Goal: Task Accomplishment & Management: Use online tool/utility

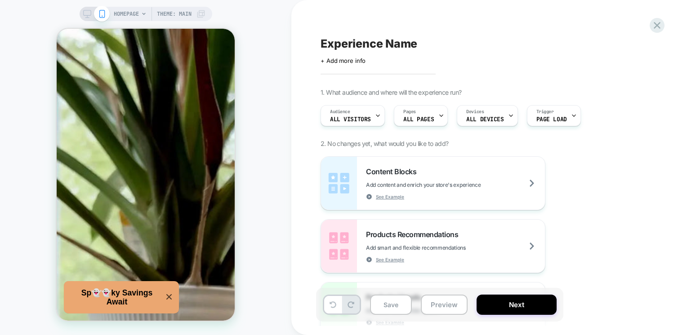
scroll to position [354, 0]
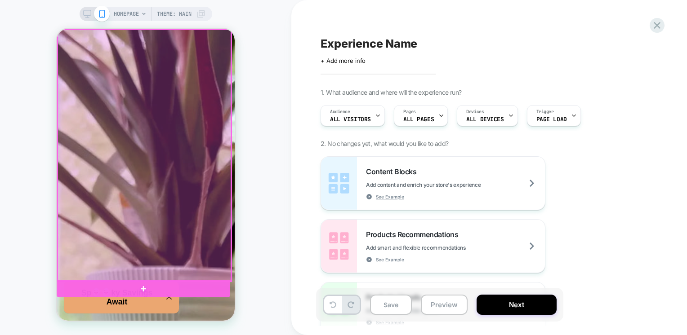
click at [134, 196] on div at bounding box center [144, 156] width 173 height 252
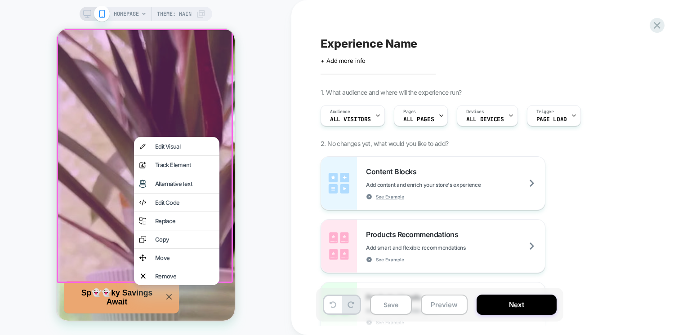
click at [104, 205] on div at bounding box center [145, 156] width 176 height 254
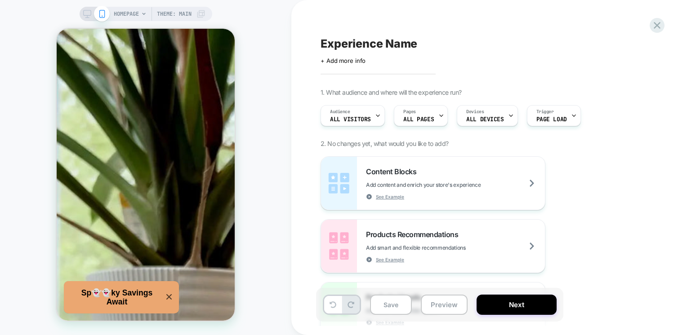
click at [145, 14] on icon at bounding box center [143, 13] width 5 height 5
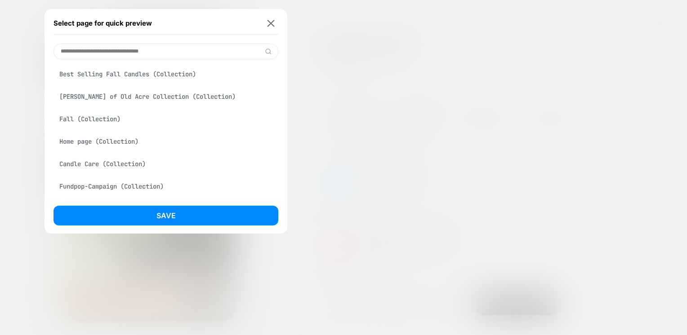
scroll to position [70, 0]
click at [94, 121] on div "Fall (Collection)" at bounding box center [165, 119] width 225 height 17
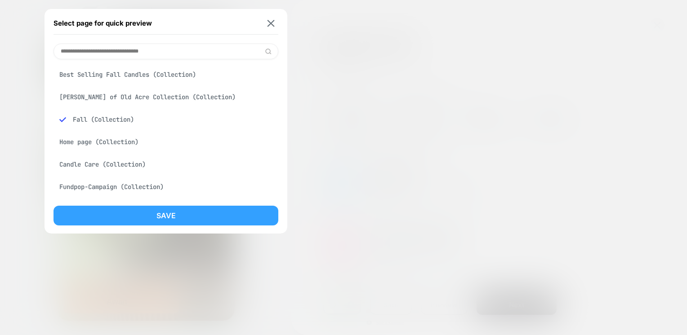
click at [155, 215] on button "Save" at bounding box center [165, 216] width 225 height 20
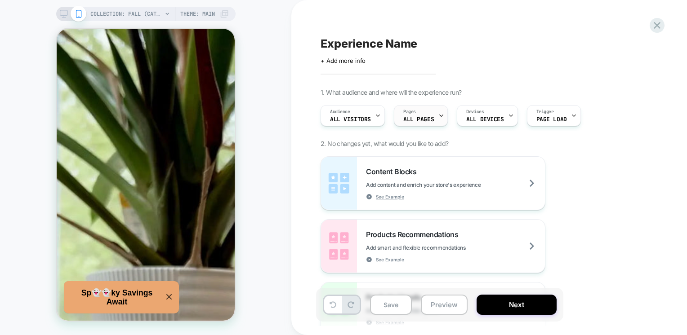
click at [433, 113] on div "Pages ALL PAGES" at bounding box center [418, 116] width 49 height 20
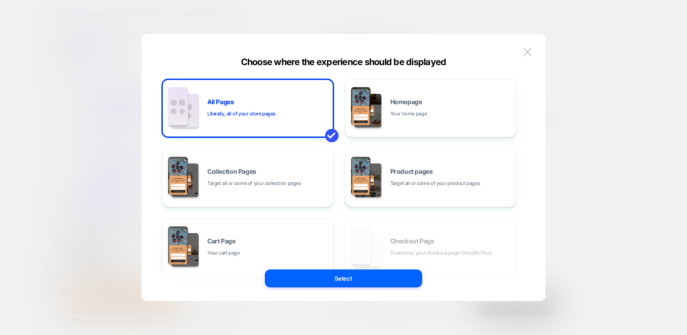
scroll to position [0, 0]
click at [178, 75] on div "Product pages Target all or some of your product pages" at bounding box center [107, 71] width 142 height 9
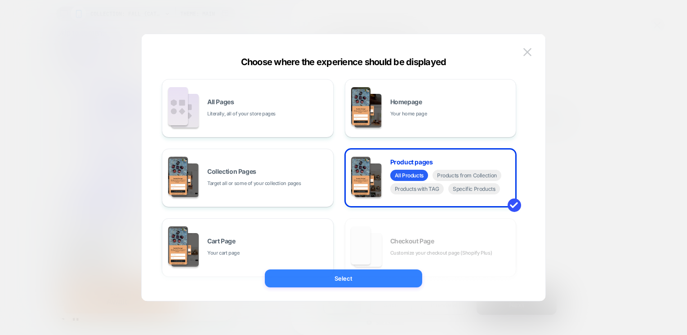
click at [382, 277] on button "Select" at bounding box center [343, 279] width 157 height 18
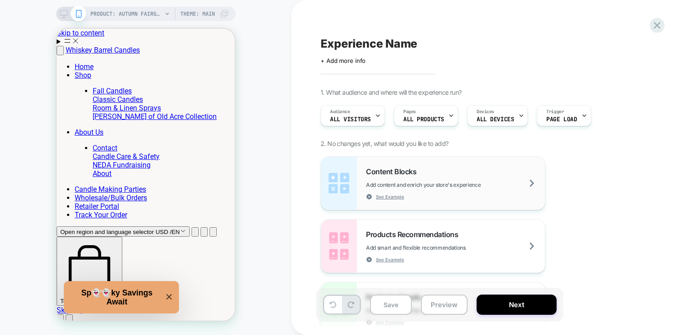
click at [473, 190] on div "Content Blocks Add content and enrich your store's experience See Example" at bounding box center [455, 183] width 179 height 33
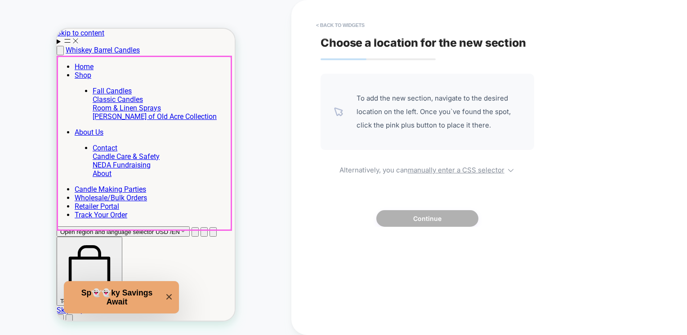
click at [173, 117] on div at bounding box center [144, 143] width 173 height 173
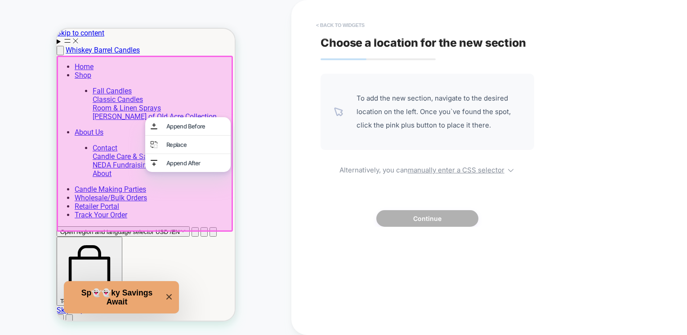
click at [0, 0] on button "< Back to widgets" at bounding box center [0, 0] width 0 height 0
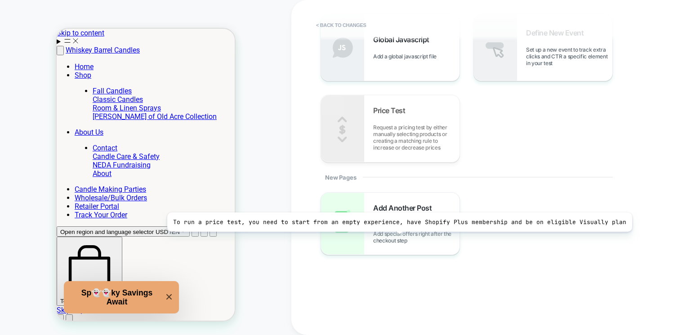
scroll to position [392, 0]
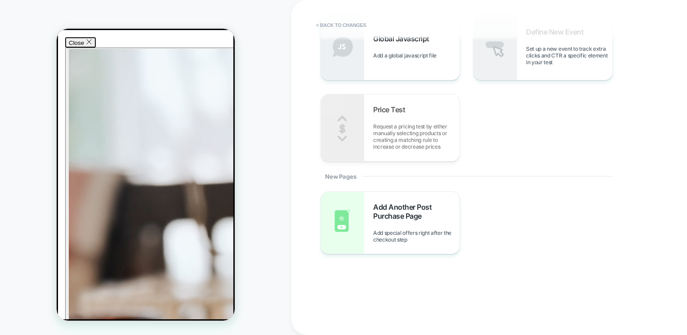
click at [92, 45] on icon "Close" at bounding box center [89, 42] width 6 height 6
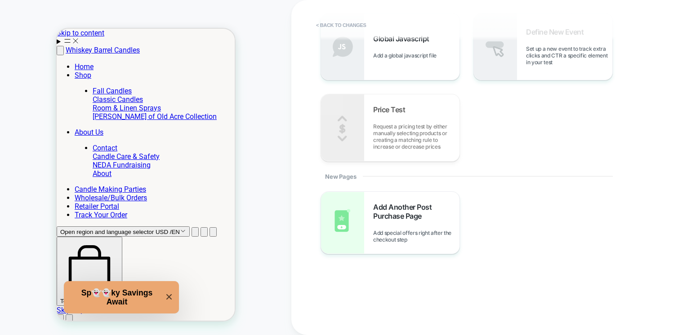
click at [300, 201] on div "< Back to changes 1. What would you like to add? Content Blocks Add content and…" at bounding box center [488, 167] width 395 height 335
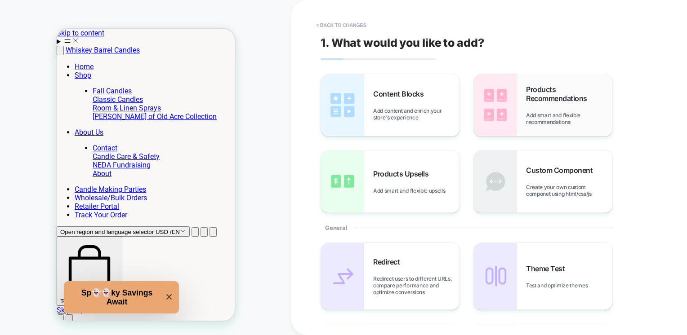
scroll to position [0, 0]
click at [0, 0] on div "Content Blocks Add content and enrich your store's experience" at bounding box center [0, 0] width 0 height 0
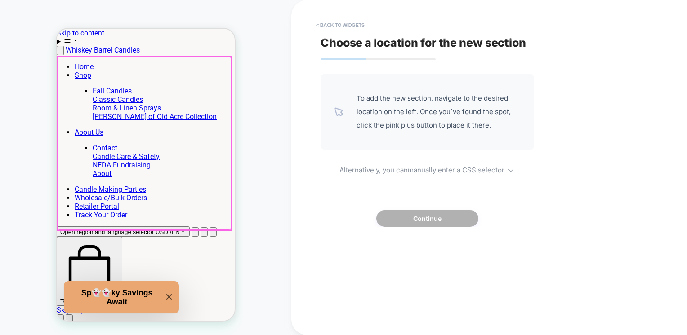
click at [170, 195] on div at bounding box center [144, 143] width 173 height 173
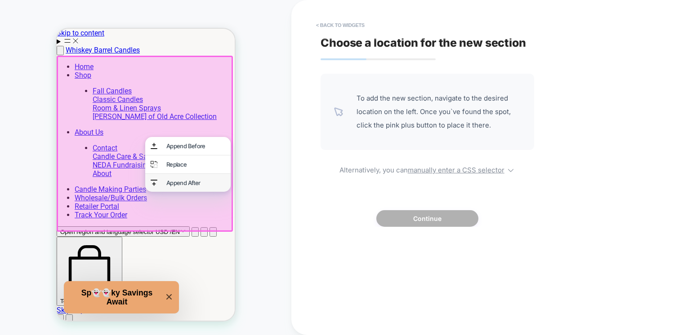
click at [166, 186] on div "Append After" at bounding box center [195, 182] width 59 height 7
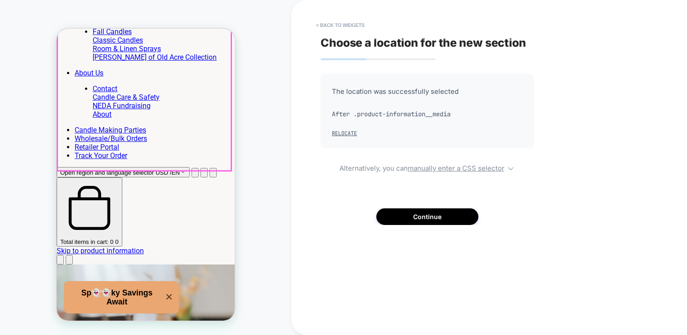
scroll to position [74, 0]
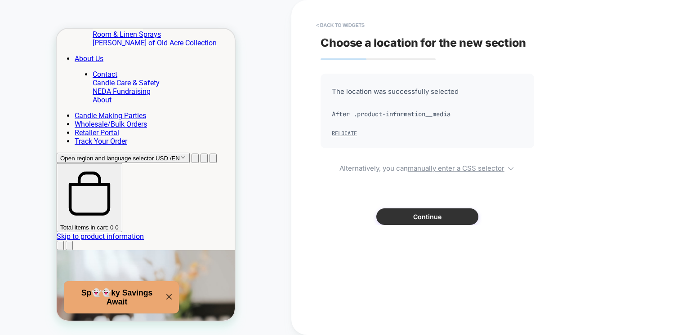
click at [0, 0] on button "Continue" at bounding box center [0, 0] width 0 height 0
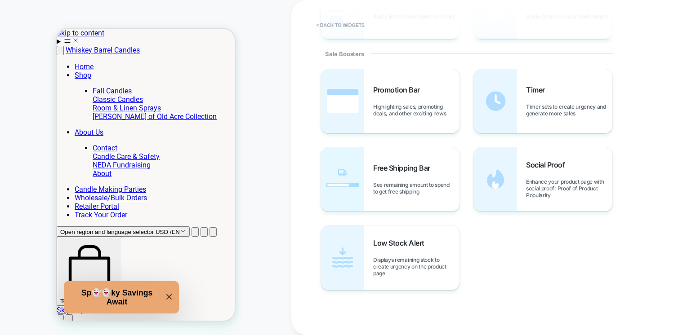
scroll to position [419, 0]
click at [160, 199] on span "Enhance your product page with social proof: Proof of Product Popularity" at bounding box center [80, 238] width 160 height 78
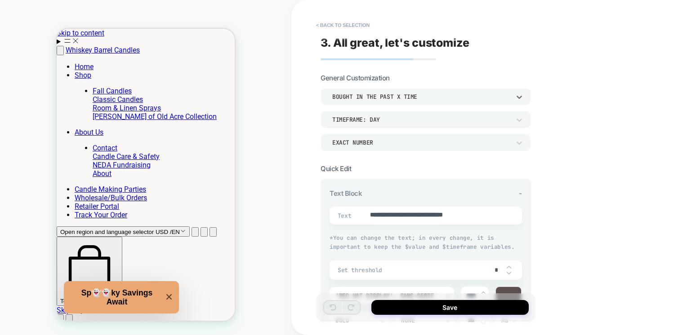
click at [406, 96] on div "bought in the past x time" at bounding box center [421, 97] width 178 height 8
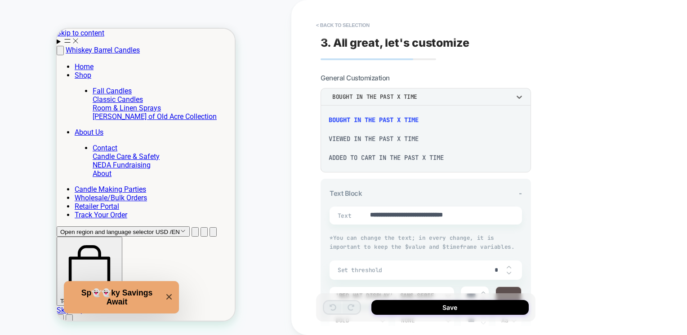
click at [434, 96] on div at bounding box center [343, 167] width 687 height 335
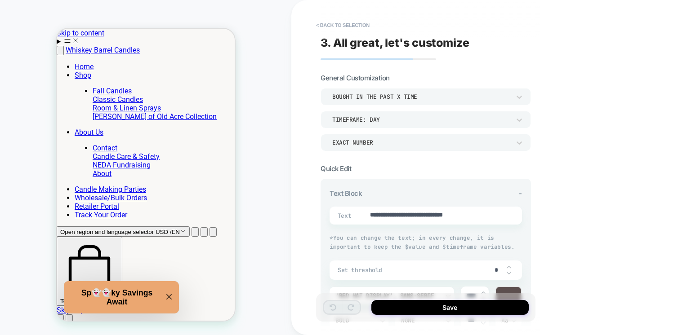
click at [412, 115] on div "TIMEFRAME: day" at bounding box center [421, 119] width 187 height 9
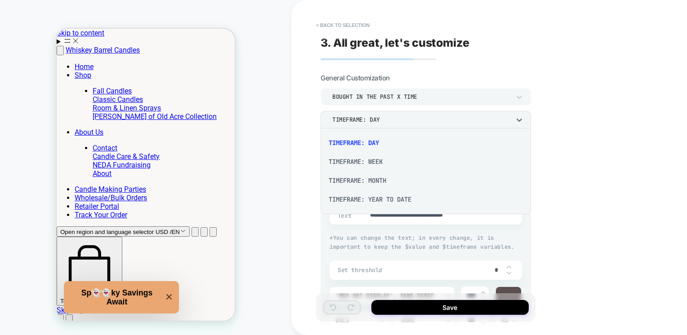
click at [0, 0] on div "TIMEFRAME: WEEK" at bounding box center [0, 0] width 0 height 0
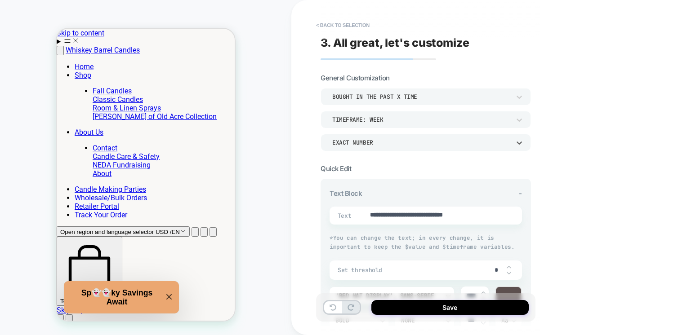
click at [0, 0] on div "EXACT NUMBER" at bounding box center [0, 0] width 0 height 0
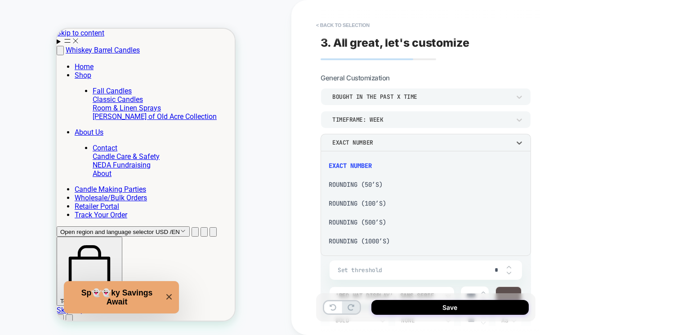
click at [354, 184] on div "Rounding (50’s)" at bounding box center [425, 184] width 203 height 19
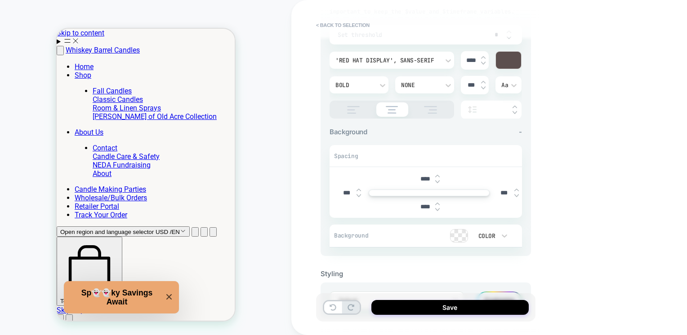
scroll to position [275, 0]
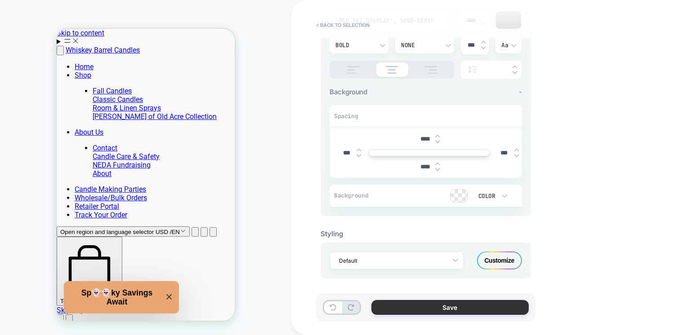
click at [472, 306] on button "Save" at bounding box center [449, 307] width 157 height 15
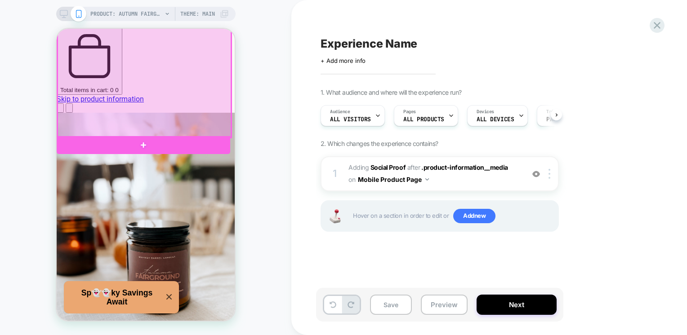
scroll to position [214, 0]
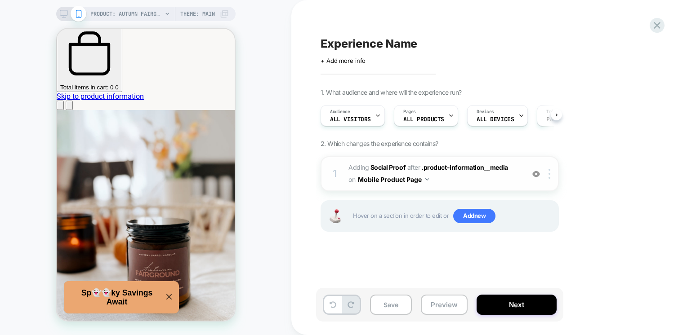
click at [425, 179] on img at bounding box center [427, 179] width 4 height 2
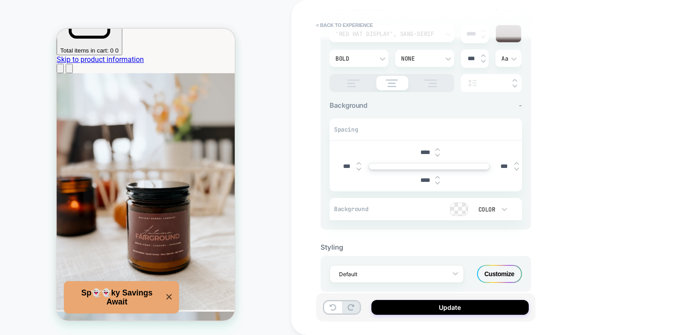
scroll to position [275, 0]
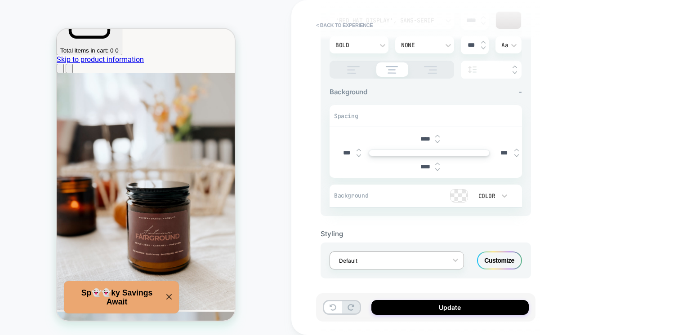
click at [442, 257] on div at bounding box center [391, 261] width 104 height 9
click at [505, 224] on div "Styling option Default focused, 1 of 1. 1 result available. Use Up and Down to …" at bounding box center [425, 247] width 210 height 62
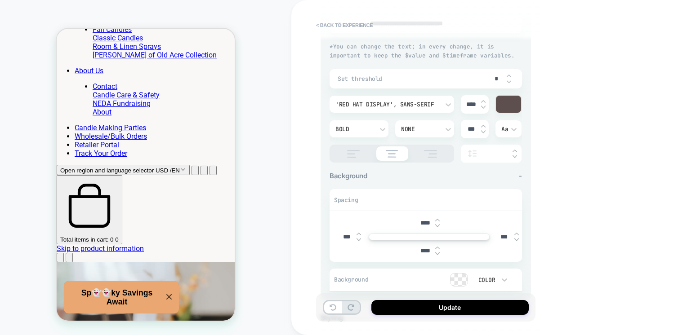
scroll to position [61, 0]
click at [350, 152] on img at bounding box center [353, 154] width 22 height 8
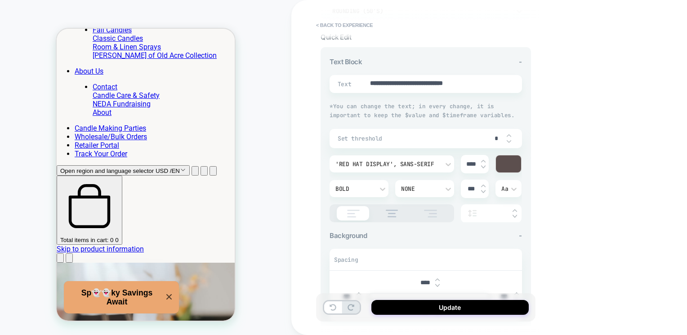
scroll to position [132, 0]
click at [441, 132] on div "Set threshold *" at bounding box center [425, 138] width 192 height 19
click at [510, 133] on img at bounding box center [508, 135] width 4 height 4
type textarea "*"
type input "*"
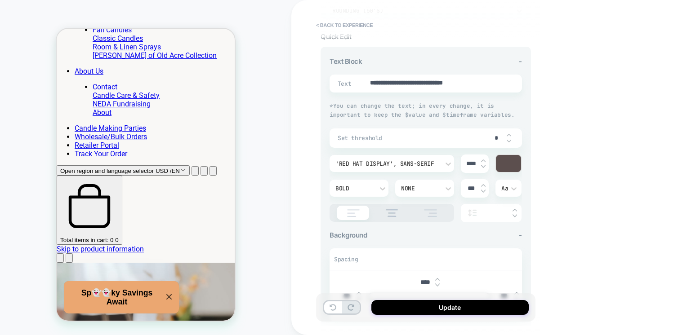
click at [510, 133] on img at bounding box center [508, 135] width 4 height 4
type textarea "*"
type input "*"
click at [510, 132] on div "*" at bounding box center [500, 138] width 27 height 18
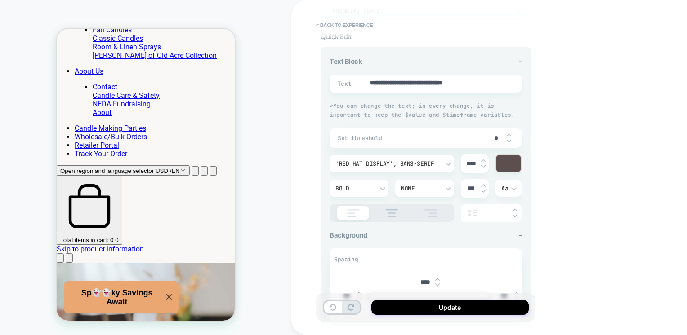
click at [507, 133] on img at bounding box center [508, 135] width 4 height 4
type textarea "*"
type input "*"
click at [508, 133] on img at bounding box center [508, 135] width 4 height 4
type textarea "*"
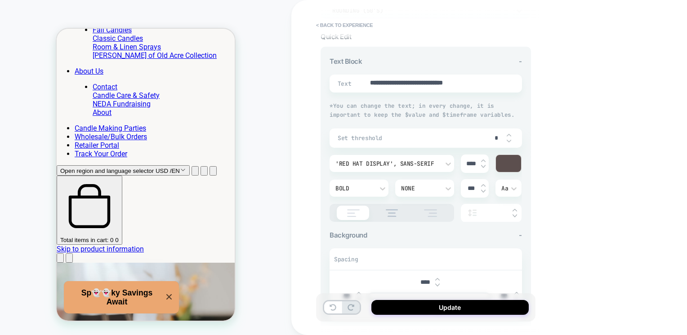
type input "*"
click at [508, 133] on img at bounding box center [508, 135] width 4 height 4
type textarea "*"
type input "*"
click at [508, 133] on img at bounding box center [508, 135] width 4 height 4
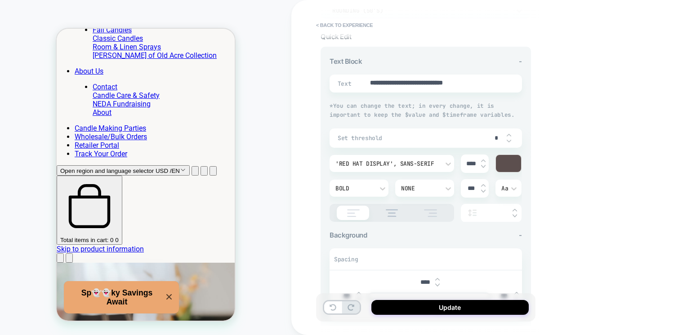
type textarea "*"
type input "*"
click at [508, 133] on img at bounding box center [508, 135] width 4 height 4
type textarea "*"
type input "*"
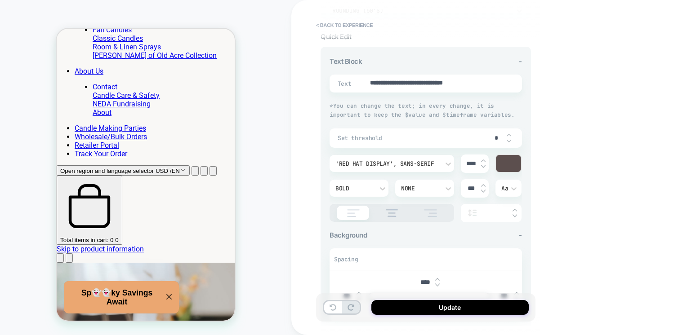
click at [508, 133] on img at bounding box center [508, 135] width 4 height 4
type textarea "*"
type input "*"
click at [507, 139] on img at bounding box center [508, 141] width 4 height 4
type textarea "*"
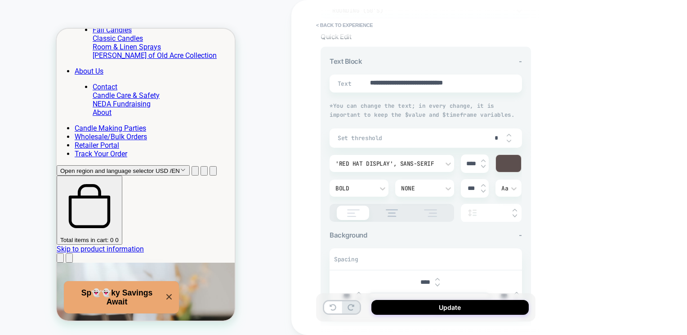
type input "*"
click at [507, 139] on img at bounding box center [508, 141] width 4 height 4
type textarea "*"
type input "*"
click at [507, 139] on img at bounding box center [508, 141] width 4 height 4
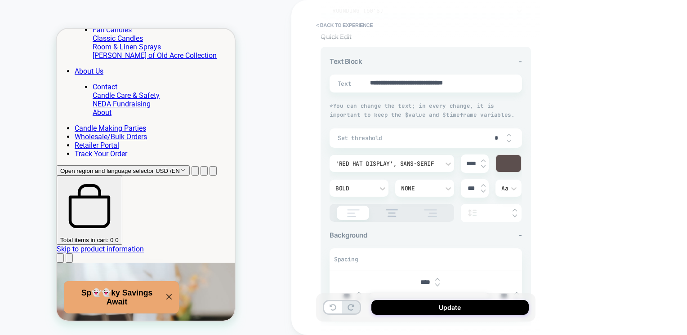
type textarea "*"
type input "*"
click at [507, 139] on img at bounding box center [508, 141] width 4 height 4
type textarea "*"
type input "*"
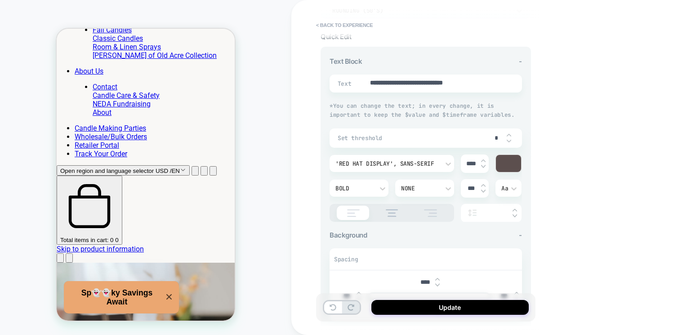
click at [507, 139] on img at bounding box center [508, 141] width 4 height 4
type textarea "*"
type input "*"
type textarea "*"
type input "*"
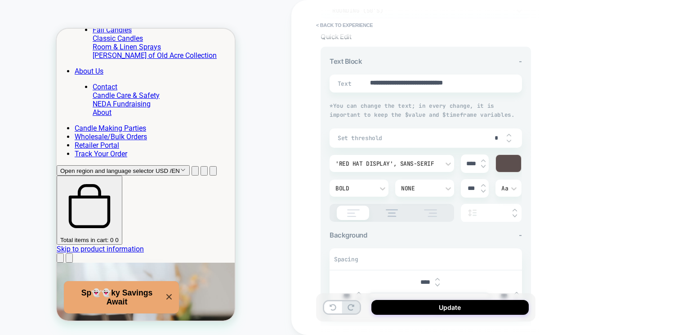
click at [507, 134] on img at bounding box center [508, 135] width 4 height 4
type textarea "*"
type input "*"
click at [507, 134] on img at bounding box center [508, 135] width 4 height 4
type textarea "*"
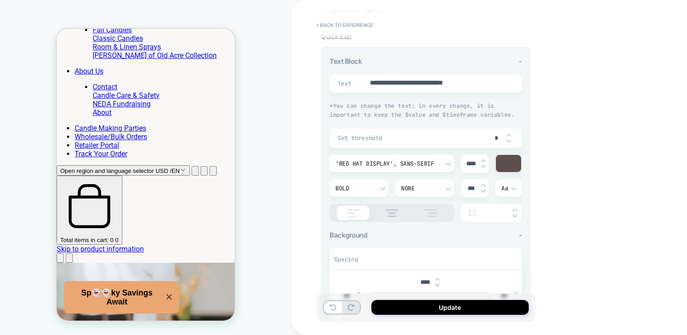
type input "*"
click at [474, 160] on input "****" at bounding box center [471, 164] width 20 height 8
type textarea "*"
type input "****"
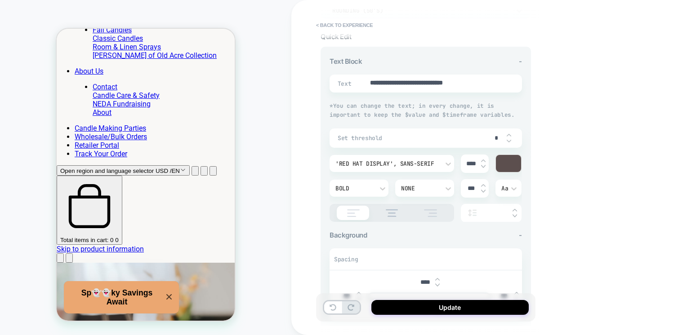
type textarea "*"
type input "****"
type textarea "*"
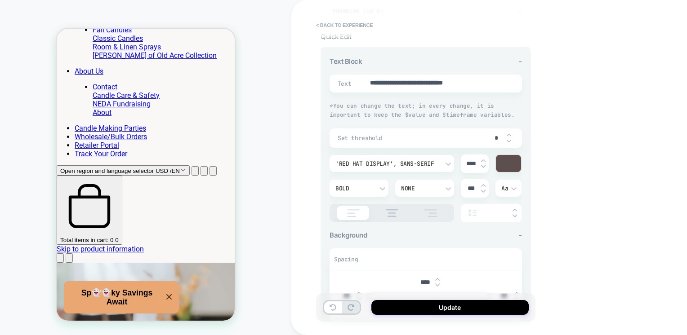
type input "****"
type textarea "*"
type input "****"
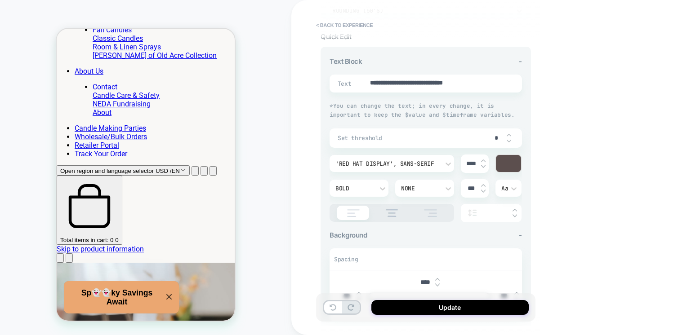
type textarea "*"
type input "****"
type textarea "*"
type input "****"
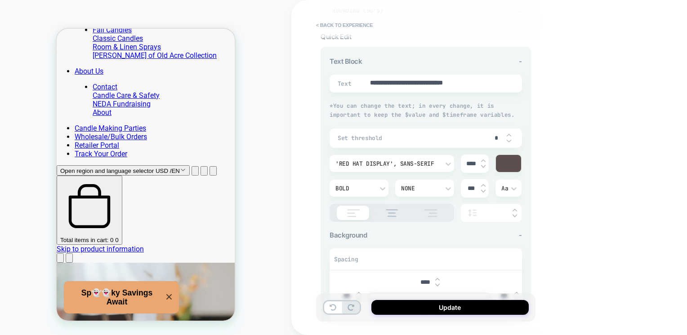
type textarea "*"
type input "****"
type textarea "*"
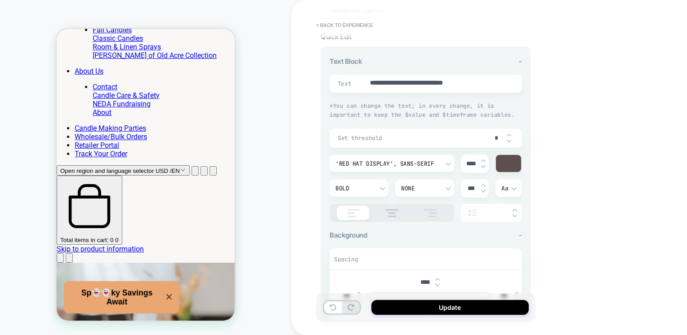
type input "****"
type textarea "*"
type input "****"
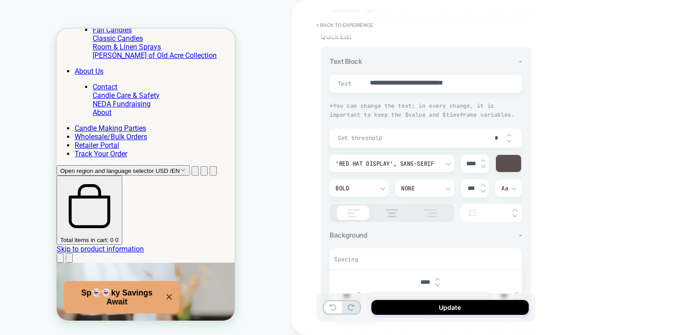
type textarea "*"
type input "****"
type textarea "*"
type input "***"
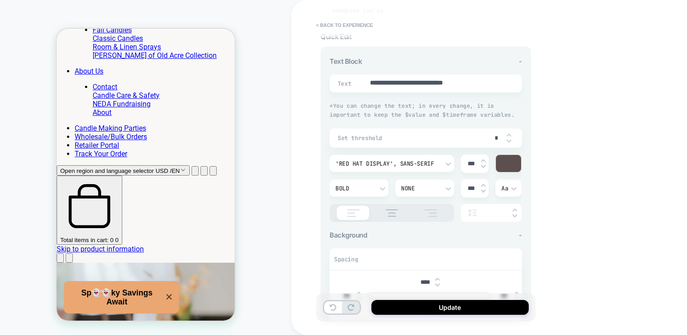
type textarea "*"
type input "***"
type textarea "*"
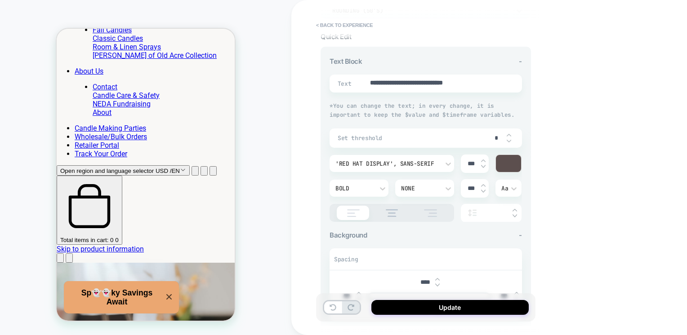
type input "***"
type textarea "*"
type input "***"
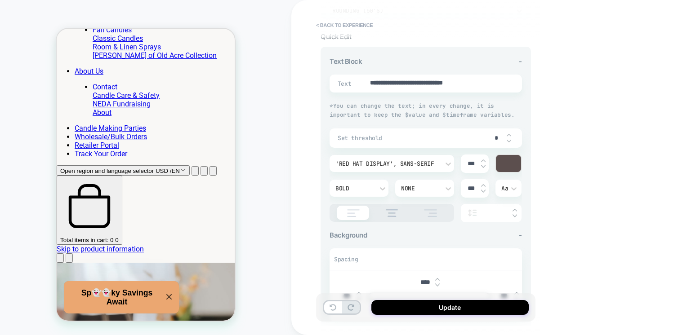
type textarea "*"
type input "***"
type textarea "*"
type input "***"
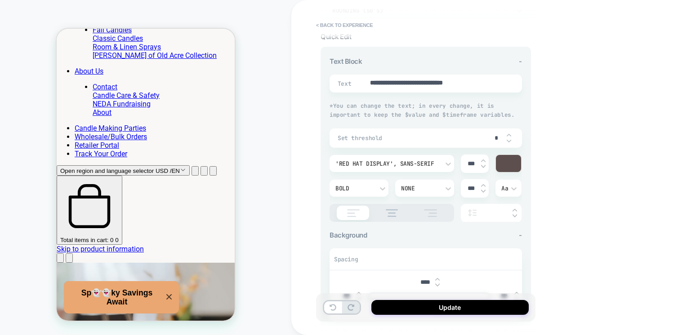
type textarea "*"
type input "***"
type textarea "*"
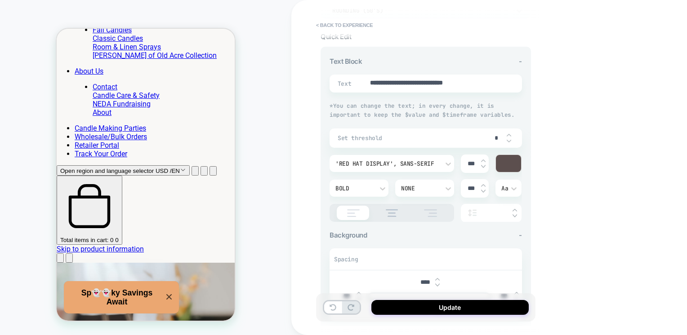
type input "***"
type textarea "*"
type input "***"
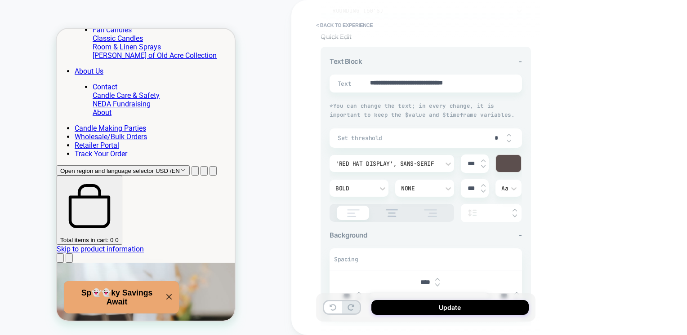
type textarea "*"
type input "***"
type textarea "*"
type input "***"
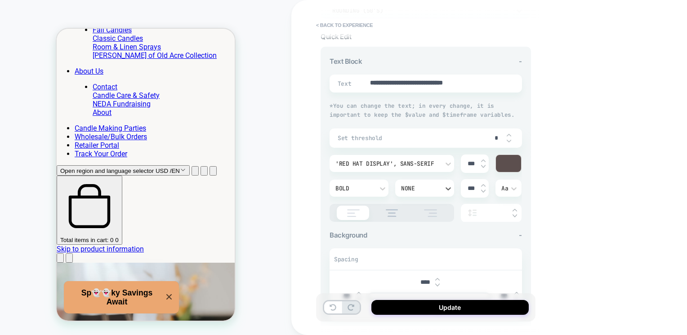
click at [441, 188] on div "None" at bounding box center [419, 188] width 47 height 9
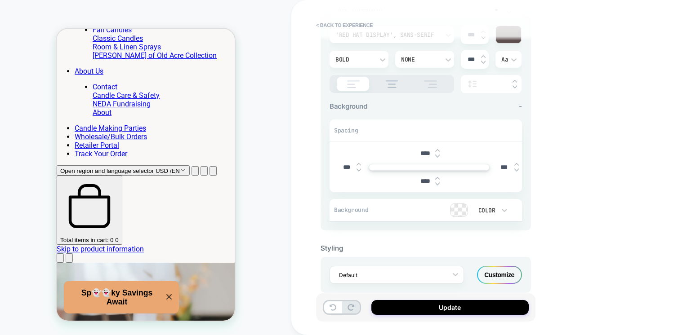
scroll to position [275, 0]
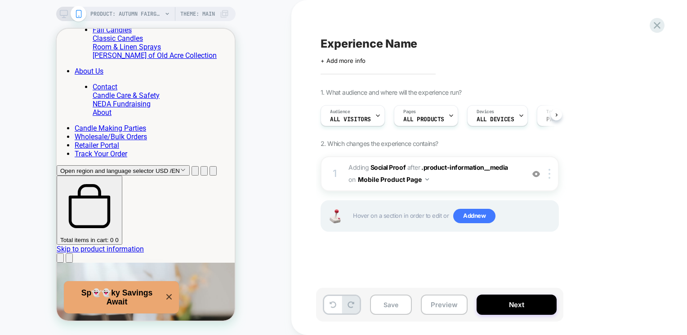
scroll to position [0, 0]
click at [473, 177] on span "#_loomi_addon_1757339878689 Adding Social Proof AFTER .product-information__med…" at bounding box center [433, 174] width 171 height 24
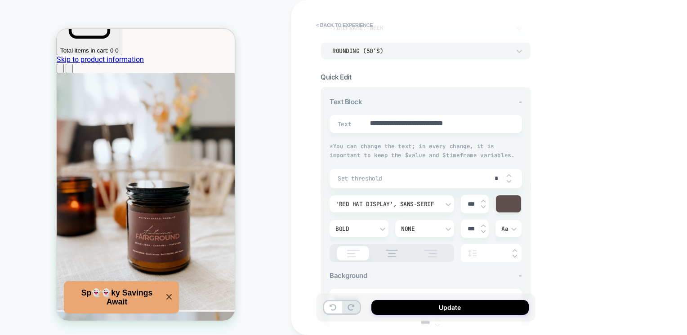
scroll to position [98, 0]
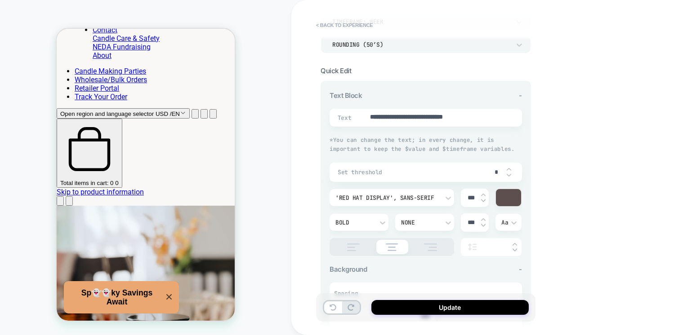
scroll to position [118, 0]
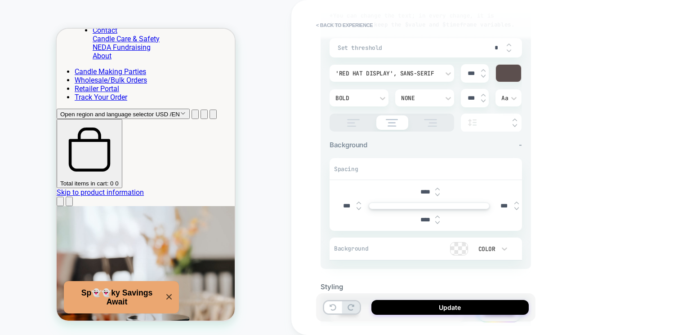
scroll to position [275, 0]
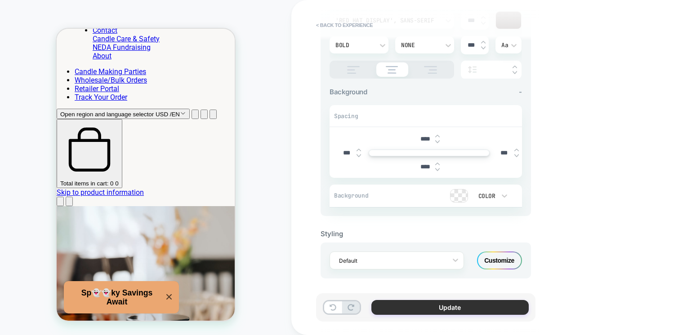
type textarea "*"
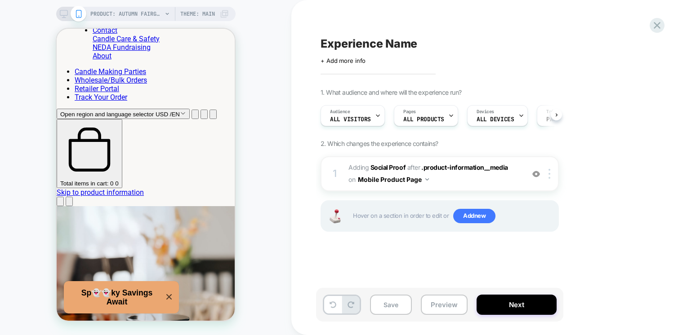
scroll to position [0, 0]
click at [0, 0] on button "Next" at bounding box center [0, 0] width 0 height 0
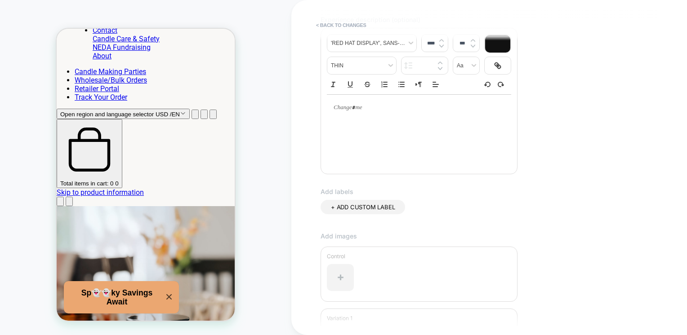
scroll to position [236, 0]
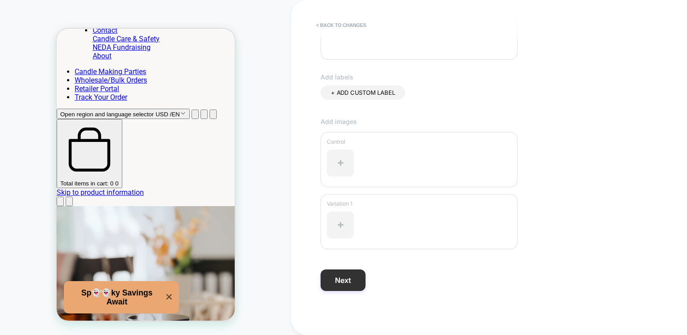
type input "**********"
click at [355, 283] on button "Next" at bounding box center [342, 281] width 45 height 22
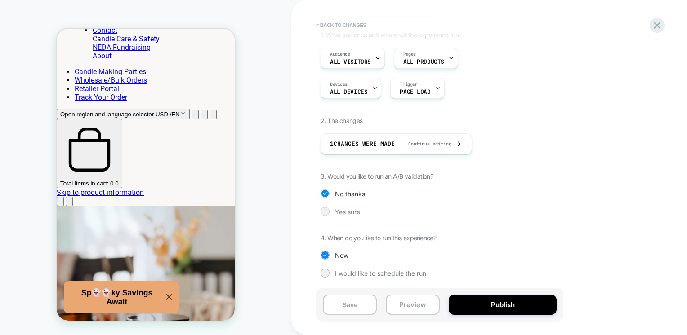
scroll to position [58, 0]
click at [470, 303] on button "Publish" at bounding box center [502, 305] width 108 height 20
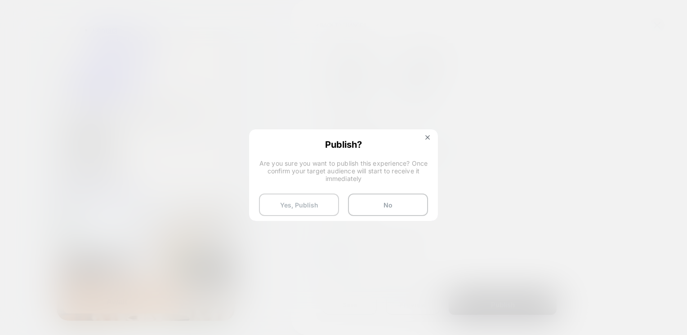
click at [315, 204] on button "Yes, Publish" at bounding box center [299, 205] width 80 height 22
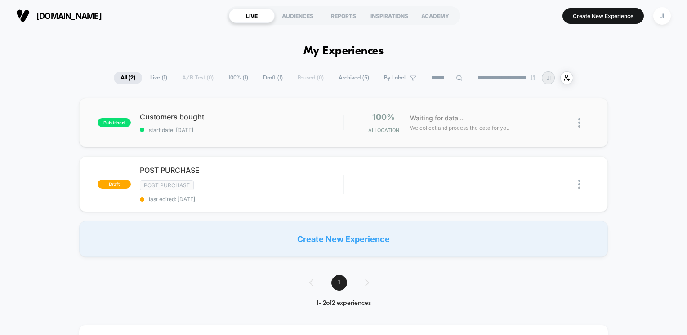
click at [353, 120] on div "100% Allocation" at bounding box center [379, 122] width 53 height 21
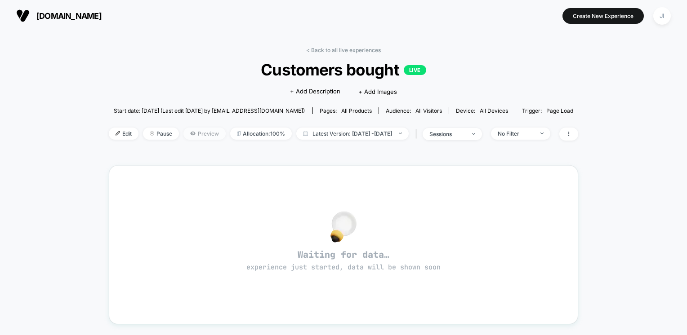
click at [195, 134] on span "Preview" at bounding box center [204, 134] width 42 height 12
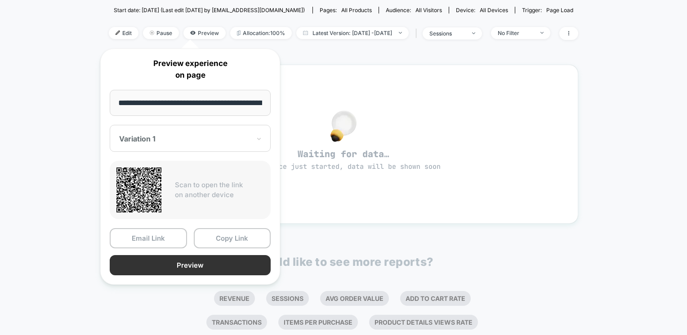
click at [212, 261] on button "Preview" at bounding box center [190, 265] width 161 height 20
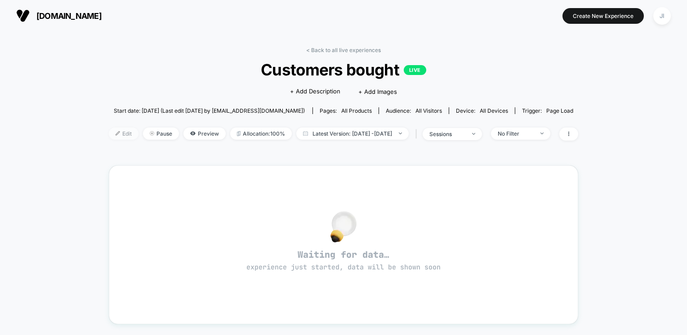
click at [109, 130] on span "Edit" at bounding box center [124, 134] width 30 height 12
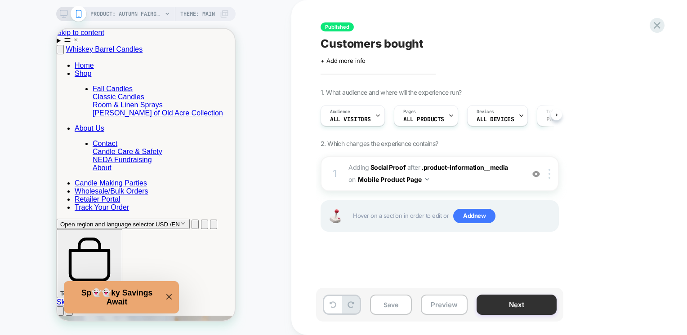
click at [510, 305] on button "Next" at bounding box center [516, 305] width 80 height 20
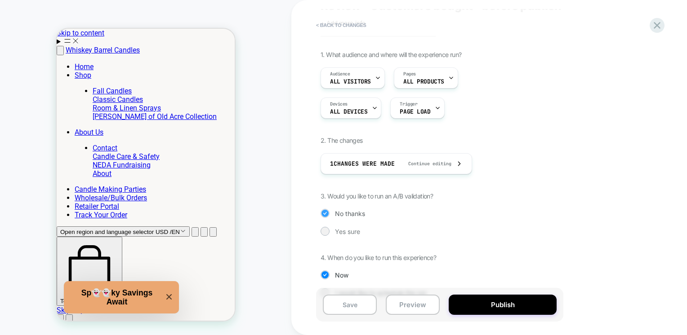
scroll to position [58, 0]
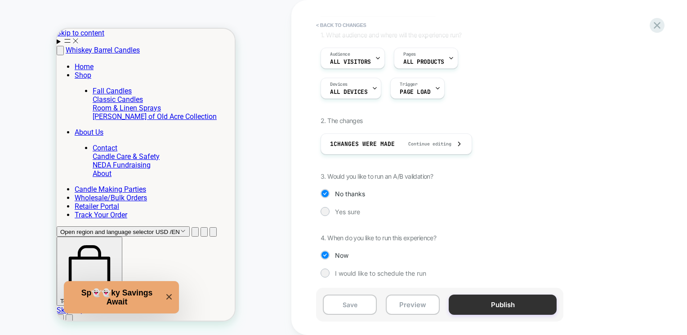
click at [490, 297] on button "Publish" at bounding box center [502, 305] width 108 height 20
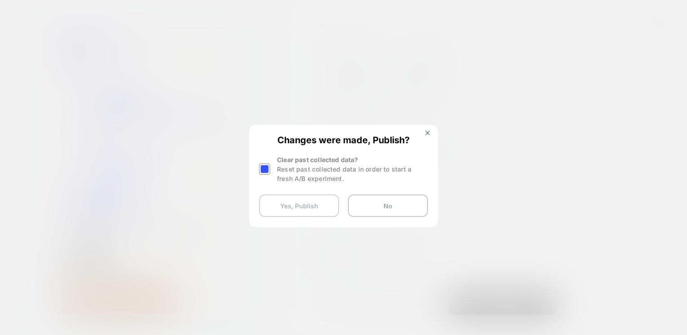
click at [288, 208] on button "Yes, Publish" at bounding box center [299, 206] width 80 height 22
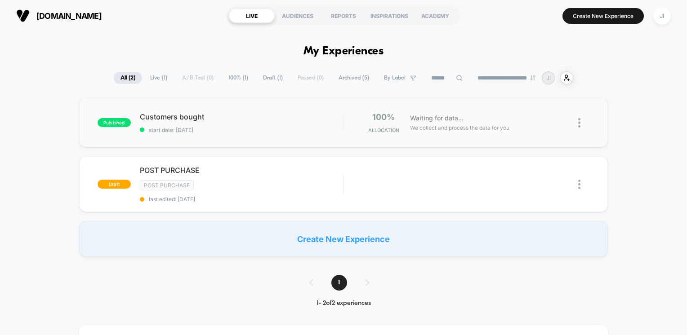
click at [580, 124] on img at bounding box center [579, 122] width 2 height 9
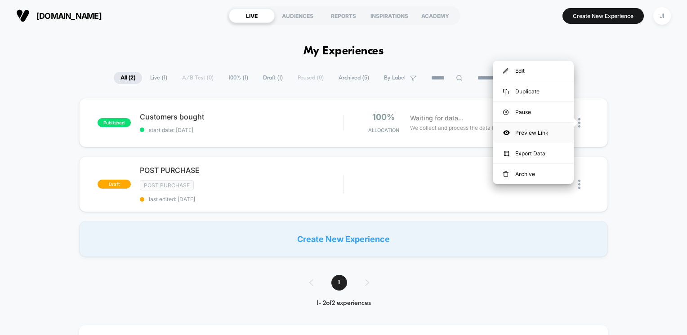
click at [514, 132] on div "Preview Link" at bounding box center [532, 133] width 81 height 20
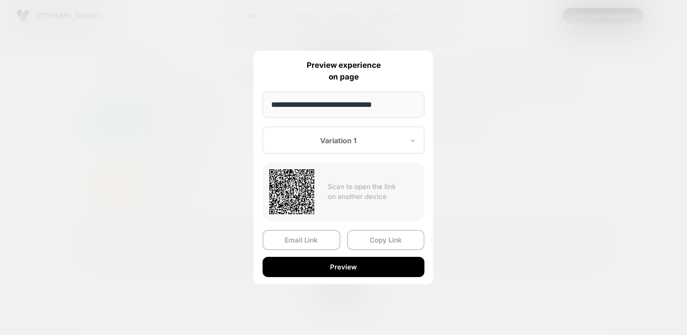
click at [410, 141] on icon at bounding box center [412, 140] width 6 height 9
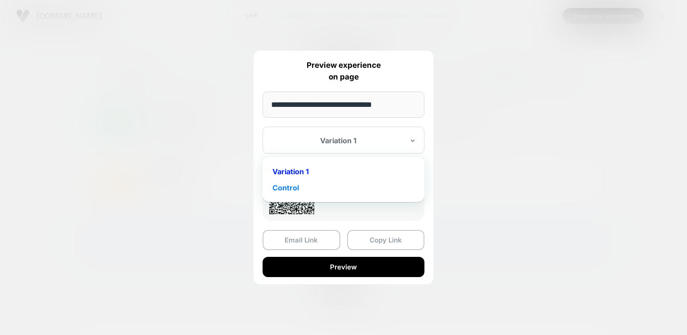
click at [296, 186] on div "Control" at bounding box center [343, 188] width 153 height 16
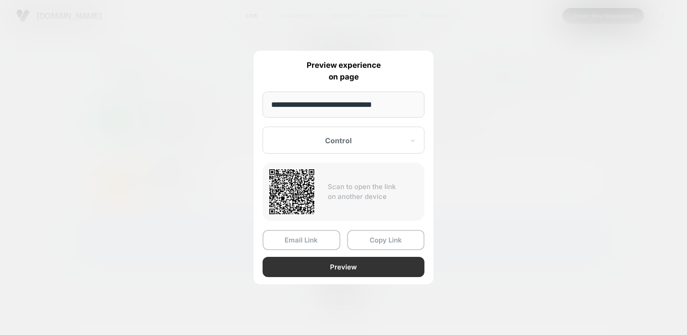
click at [297, 270] on button "Preview" at bounding box center [343, 267] width 162 height 20
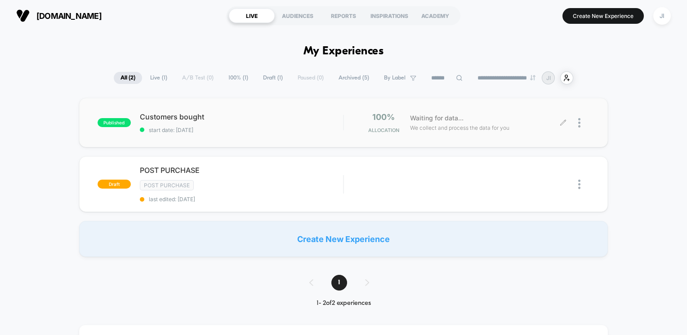
click at [562, 122] on icon at bounding box center [562, 123] width 7 height 7
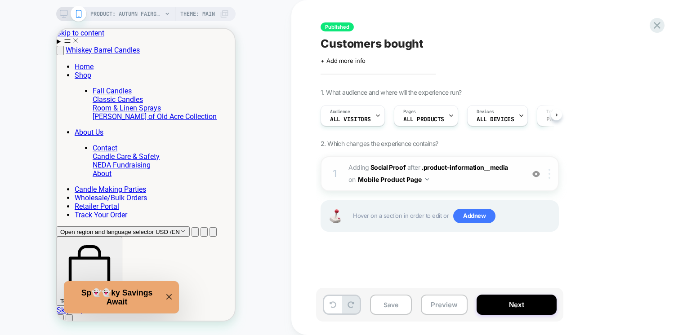
click at [550, 177] on div at bounding box center [550, 174] width 15 height 10
click at [642, 155] on div "1. What audience and where will the experience run? Audience All Visitors Pages…" at bounding box center [484, 172] width 328 height 166
click at [656, 27] on icon at bounding box center [657, 25] width 12 height 12
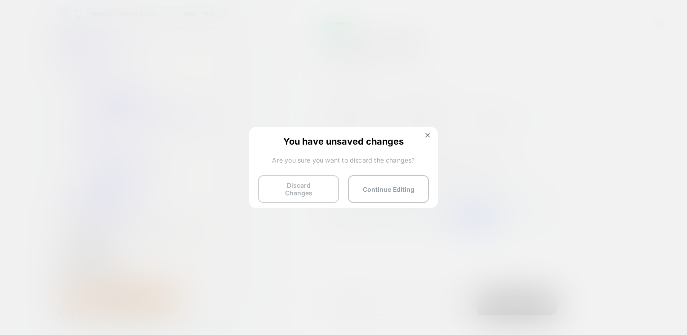
click at [314, 184] on button "Discard Changes" at bounding box center [298, 189] width 81 height 28
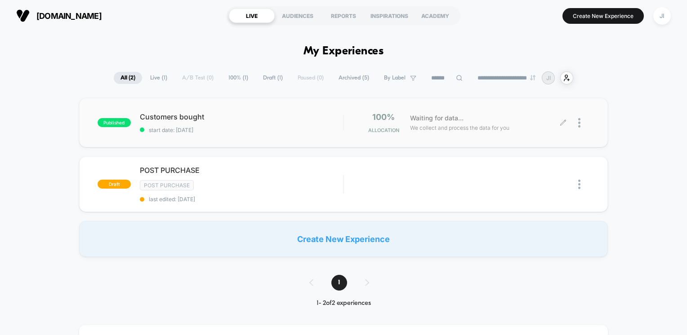
click at [582, 124] on div at bounding box center [583, 122] width 11 height 21
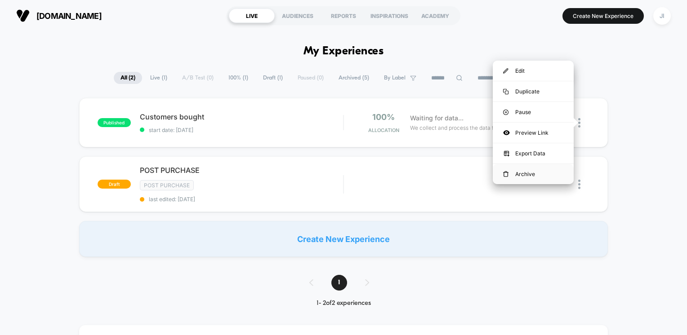
click at [531, 172] on div "Archive" at bounding box center [532, 174] width 81 height 20
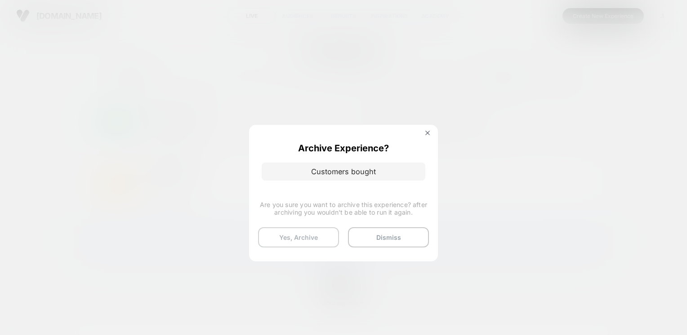
click at [322, 238] on button "Yes, Archive" at bounding box center [298, 237] width 81 height 20
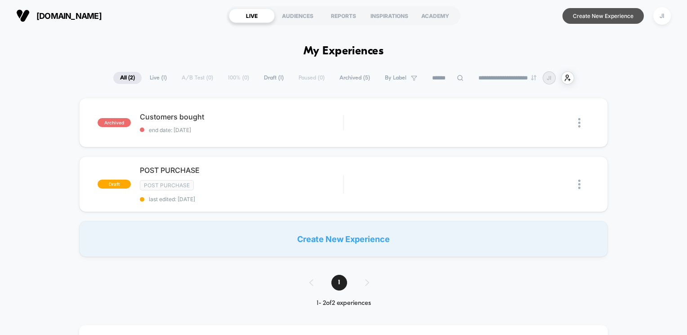
click at [583, 16] on button "Create New Experience" at bounding box center [602, 16] width 81 height 16
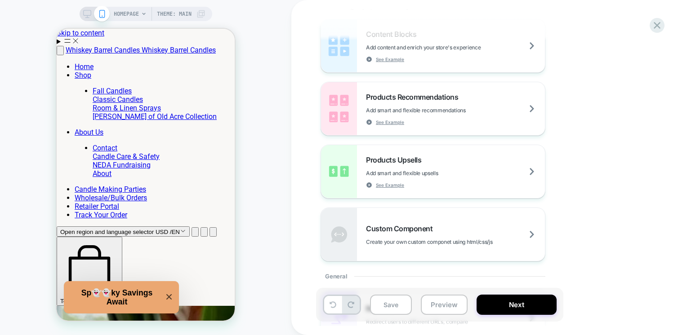
scroll to position [138, 0]
click at [453, 58] on div "Content Blocks Add content and enrich your store's experience See Example" at bounding box center [455, 45] width 179 height 33
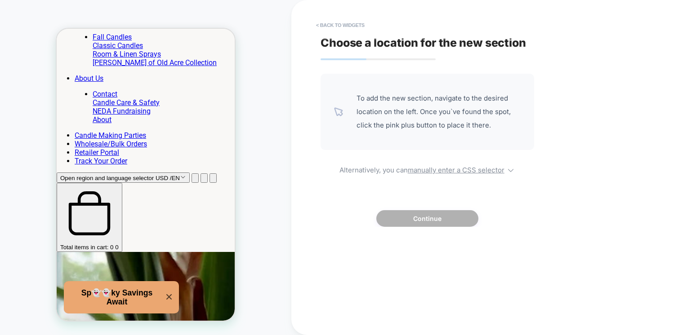
scroll to position [0, 0]
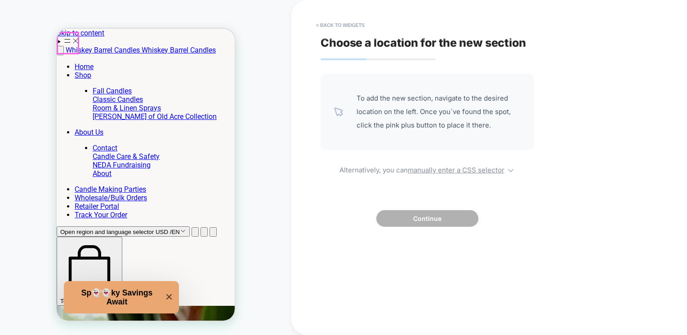
click at [61, 40] on summary "Menu" at bounding box center [146, 41] width 178 height 9
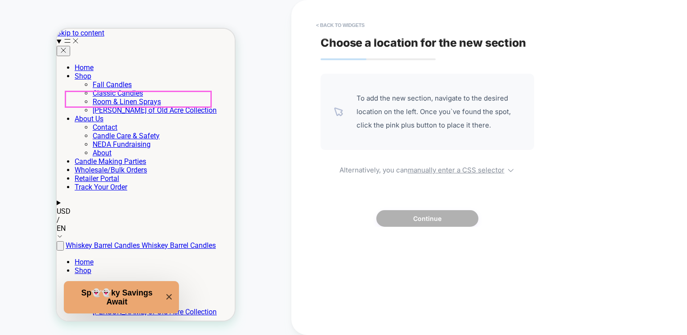
click at [93, 89] on span "Fall Candles" at bounding box center [112, 84] width 39 height 9
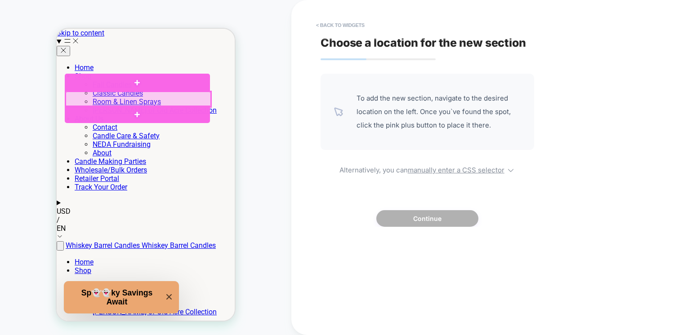
click at [73, 98] on div at bounding box center [138, 99] width 145 height 15
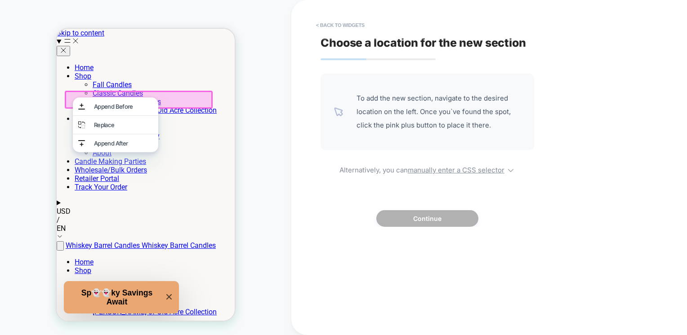
click at [67, 46] on button "Close" at bounding box center [63, 51] width 13 height 10
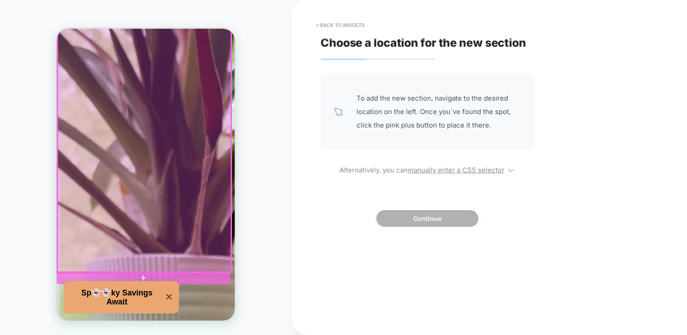
scroll to position [367, 0]
click at [145, 243] on div at bounding box center [144, 147] width 173 height 252
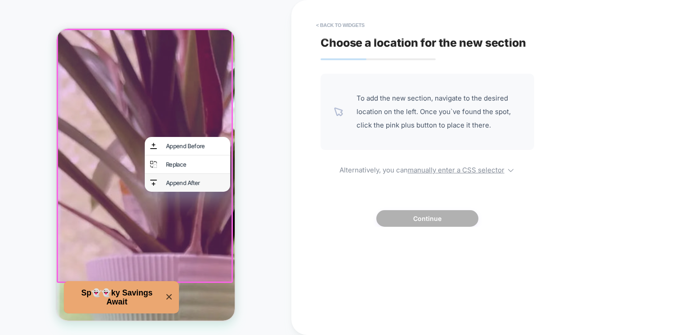
click at [171, 184] on div "Append After" at bounding box center [195, 182] width 59 height 7
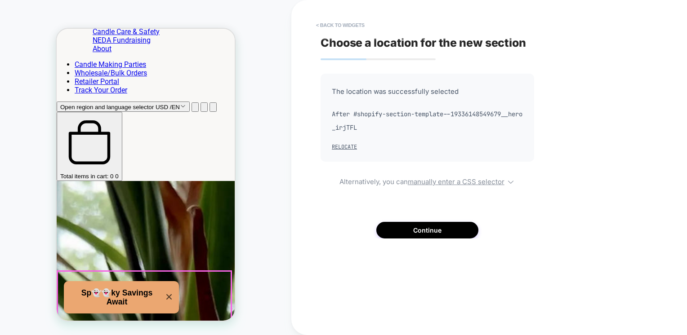
scroll to position [0, 0]
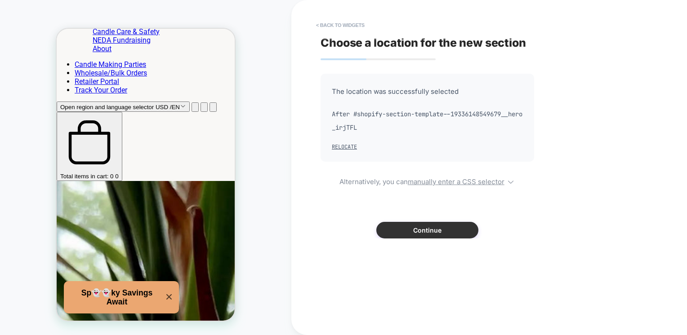
click at [433, 231] on button "Continue" at bounding box center [427, 230] width 102 height 17
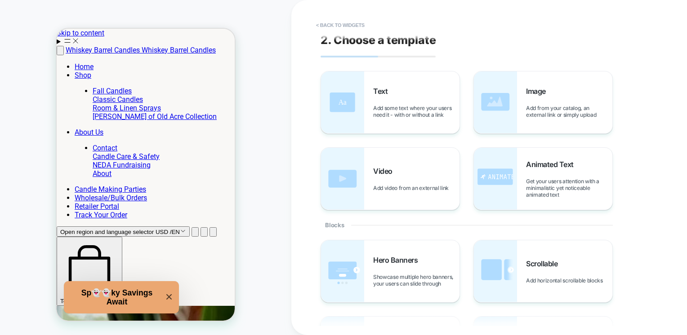
scroll to position [2, 0]
click at [320, 24] on button "< Back to widgets" at bounding box center [340, 25] width 58 height 14
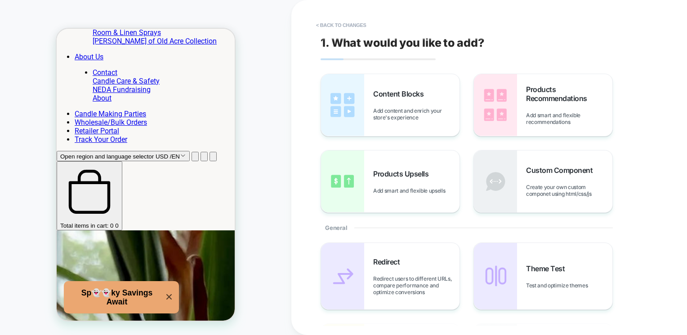
scroll to position [124, 0]
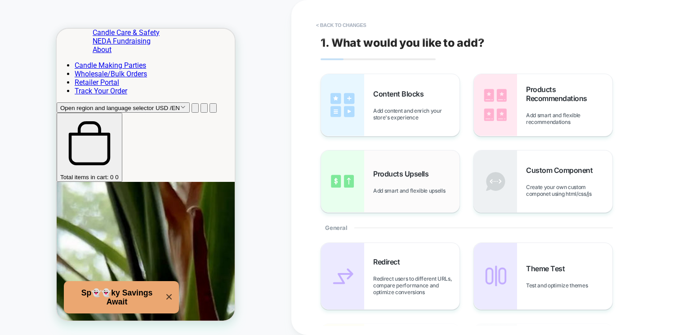
click at [436, 177] on div "Products Upsells Add smart and flexible upsells" at bounding box center [416, 181] width 86 height 25
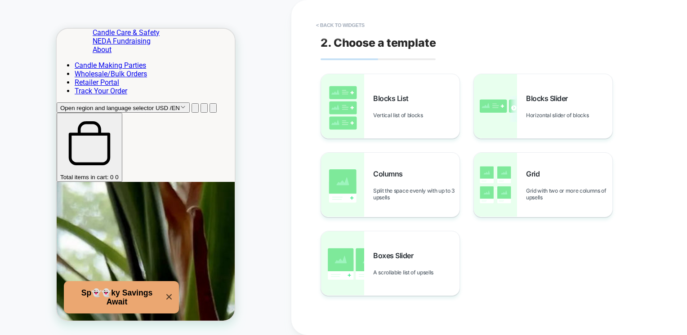
scroll to position [166, 0]
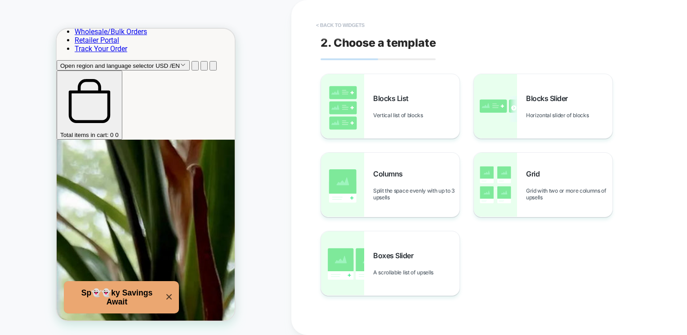
click at [316, 24] on button "< Back to widgets" at bounding box center [340, 25] width 58 height 14
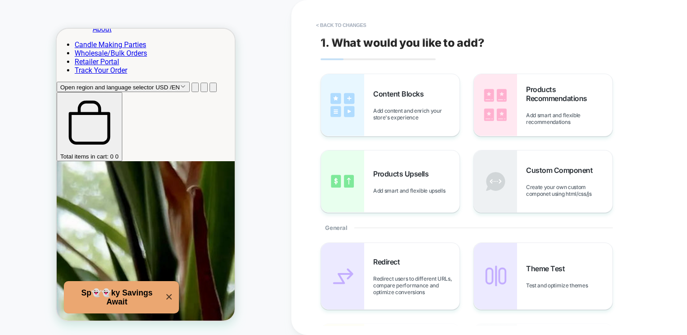
scroll to position [124, 0]
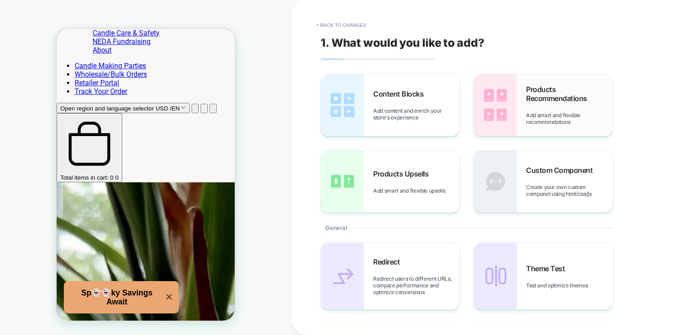
click at [543, 103] on span "Products Recommendations" at bounding box center [569, 94] width 86 height 18
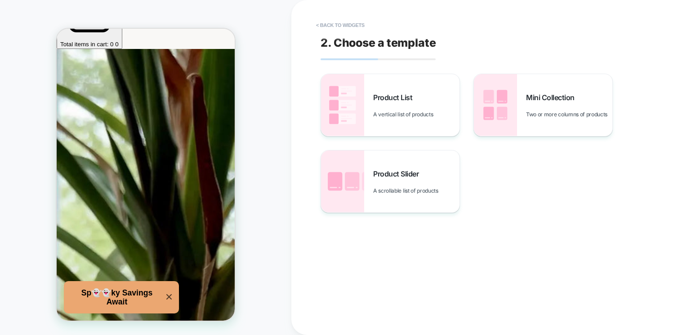
scroll to position [288, 0]
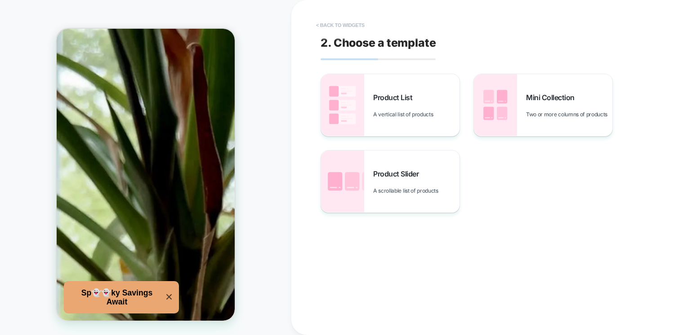
click at [329, 21] on button "< Back to widgets" at bounding box center [340, 25] width 58 height 14
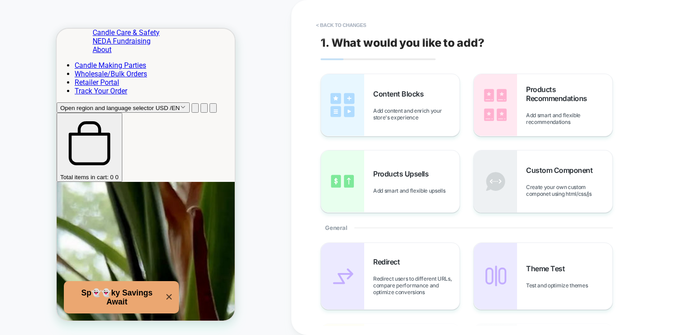
scroll to position [124, 0]
click at [329, 21] on button "< Back to changes" at bounding box center [340, 25] width 59 height 14
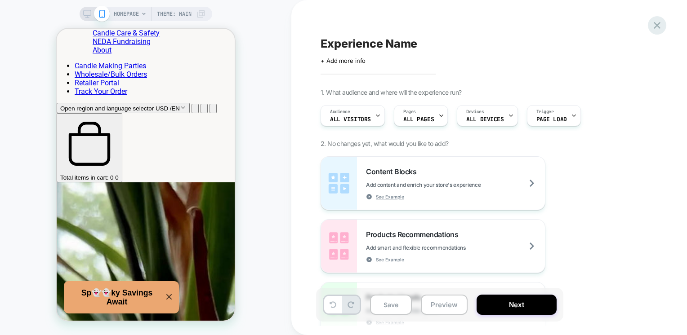
click at [654, 24] on icon at bounding box center [657, 25] width 12 height 12
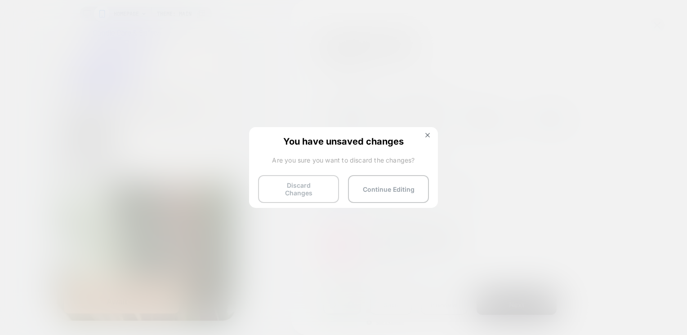
click at [290, 195] on button "Discard Changes" at bounding box center [298, 189] width 81 height 28
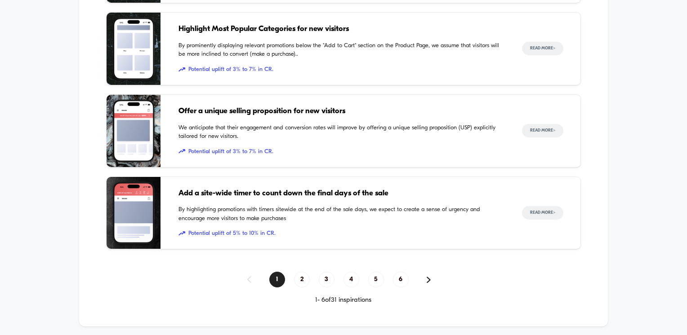
scroll to position [676, 0]
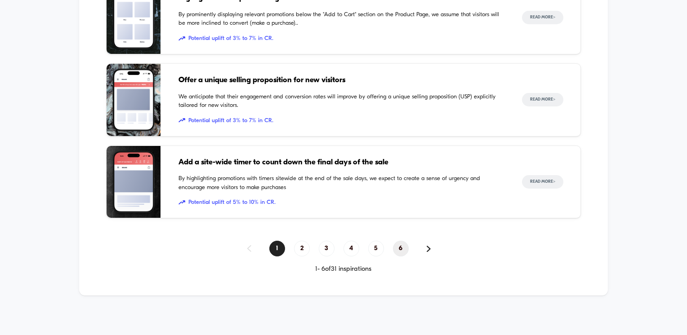
click at [397, 249] on span "6" at bounding box center [401, 249] width 16 height 16
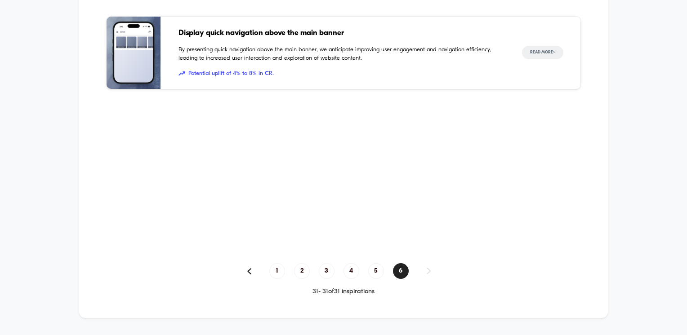
scroll to position [419, 0]
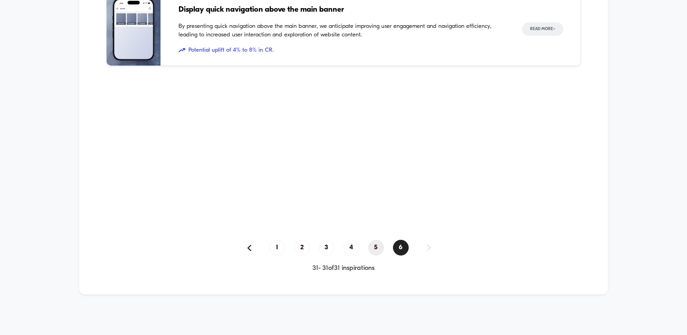
click at [376, 250] on span "5" at bounding box center [376, 248] width 16 height 16
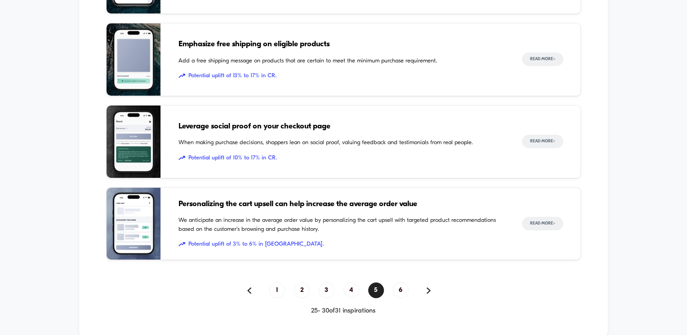
scroll to position [636, 0]
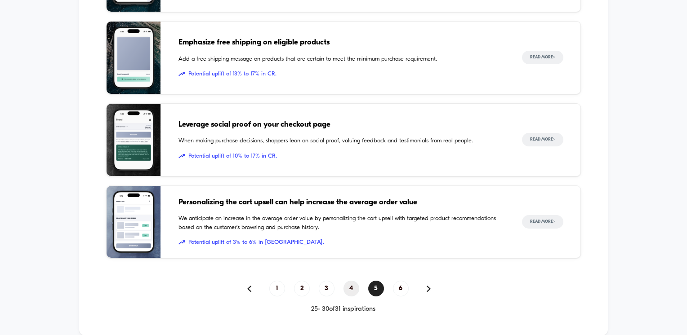
click at [355, 292] on span "4" at bounding box center [351, 289] width 16 height 16
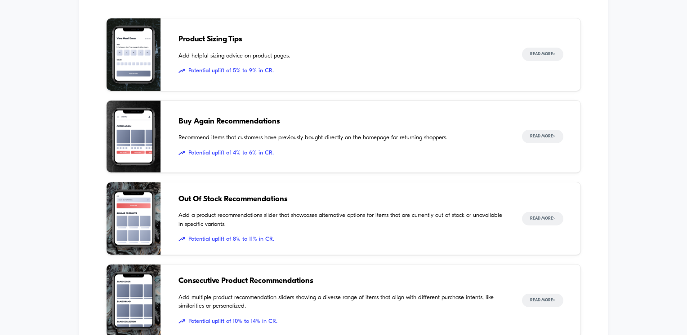
scroll to position [393, 0]
